Goal: Information Seeking & Learning: Check status

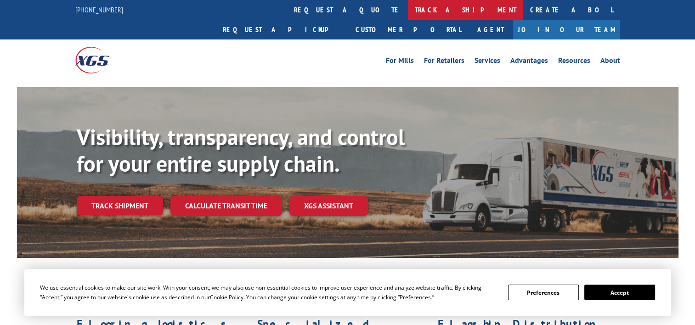
click at [408, 17] on link "track a shipment" at bounding box center [465, 10] width 115 height 20
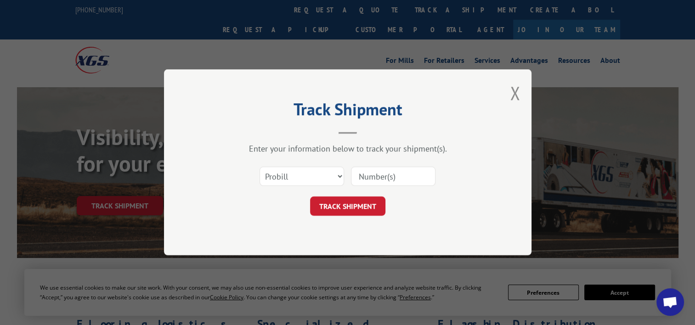
click at [373, 164] on div "Select category... Probill BOL PO" at bounding box center [348, 177] width 276 height 30
paste input "17386430"
click at [373, 173] on input "17386430" at bounding box center [393, 176] width 85 height 19
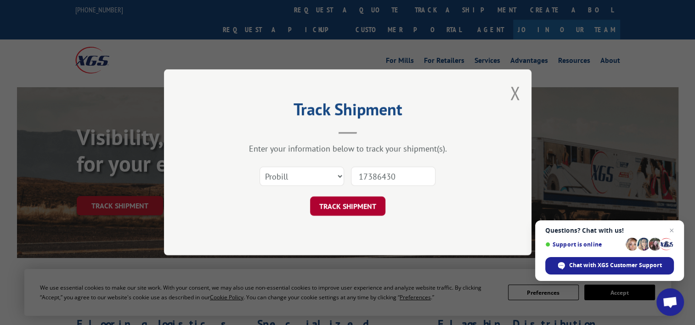
type input "17386430"
click at [351, 198] on button "TRACK SHIPMENT" at bounding box center [347, 206] width 75 height 19
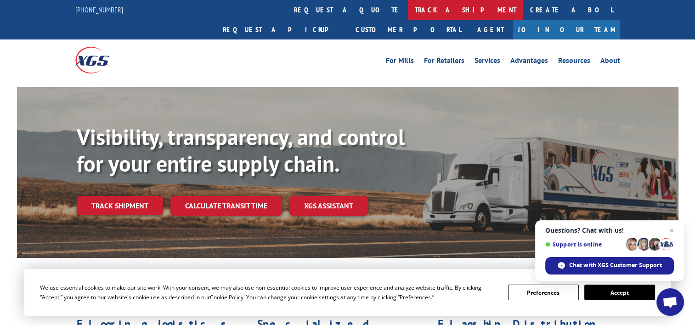
click at [408, 9] on link "track a shipment" at bounding box center [465, 10] width 115 height 20
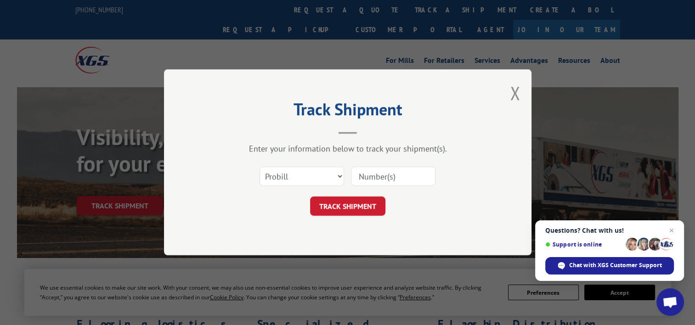
paste input "17503659"
click at [379, 170] on input "17503659" at bounding box center [393, 176] width 85 height 19
type input "17503659"
click at [352, 210] on button "TRACK SHIPMENT" at bounding box center [347, 206] width 75 height 19
